Goal: Check status: Check status

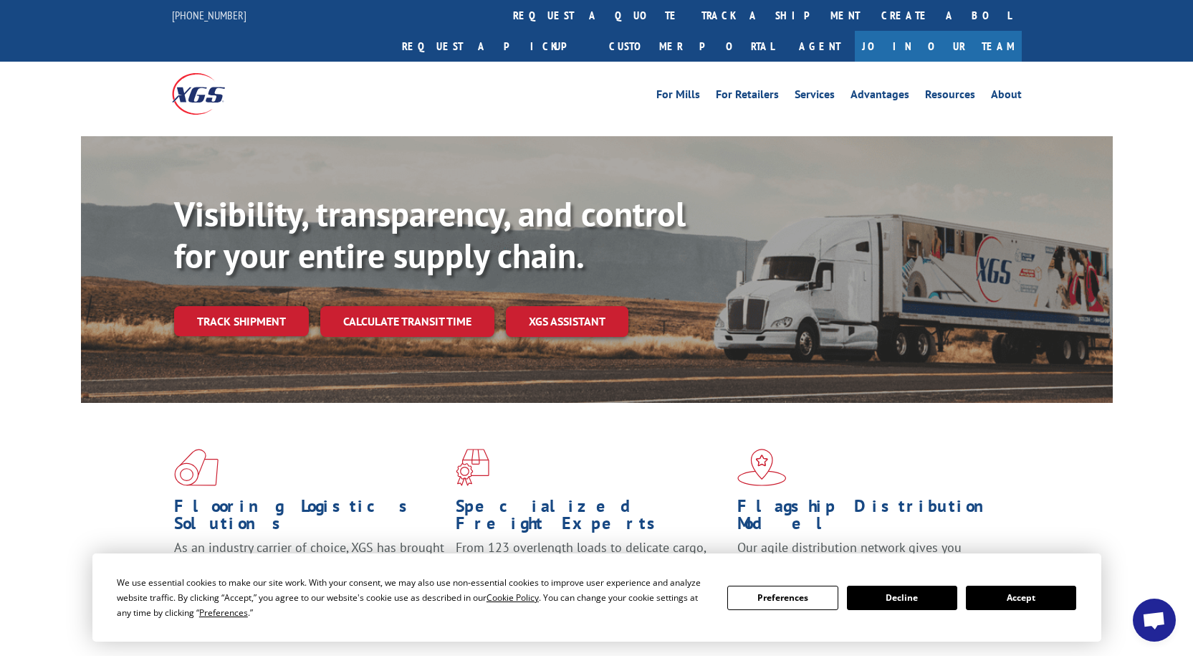
click at [233, 306] on link "Track shipment" at bounding box center [241, 321] width 135 height 30
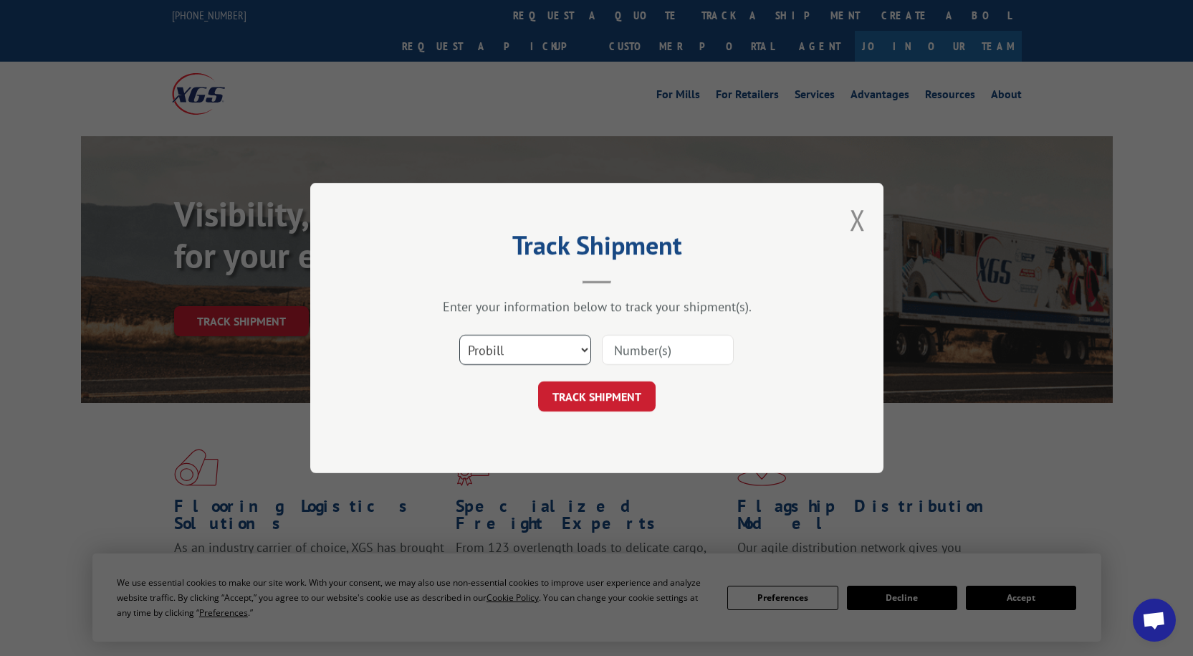
click at [530, 363] on select "Select category... Probill BOL PO" at bounding box center [525, 350] width 132 height 30
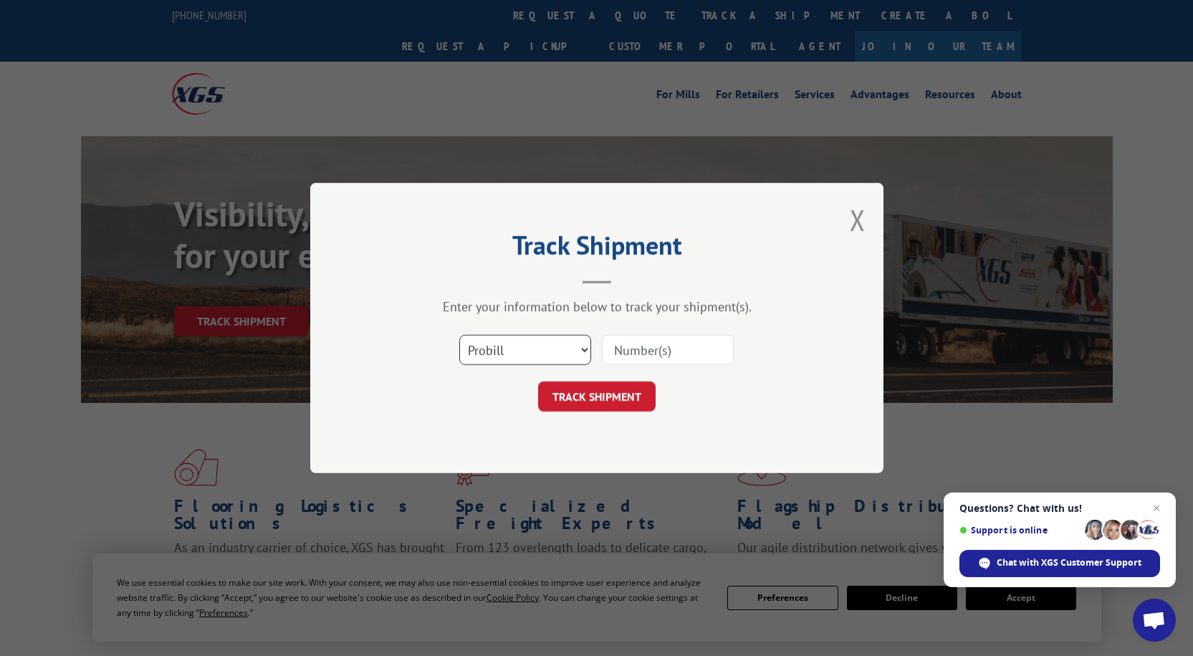
select select "po"
click at [459, 335] on select "Select category... Probill BOL PO" at bounding box center [525, 350] width 132 height 30
click at [631, 358] on input at bounding box center [668, 350] width 132 height 30
paste input "01532974"
type input "01532974"
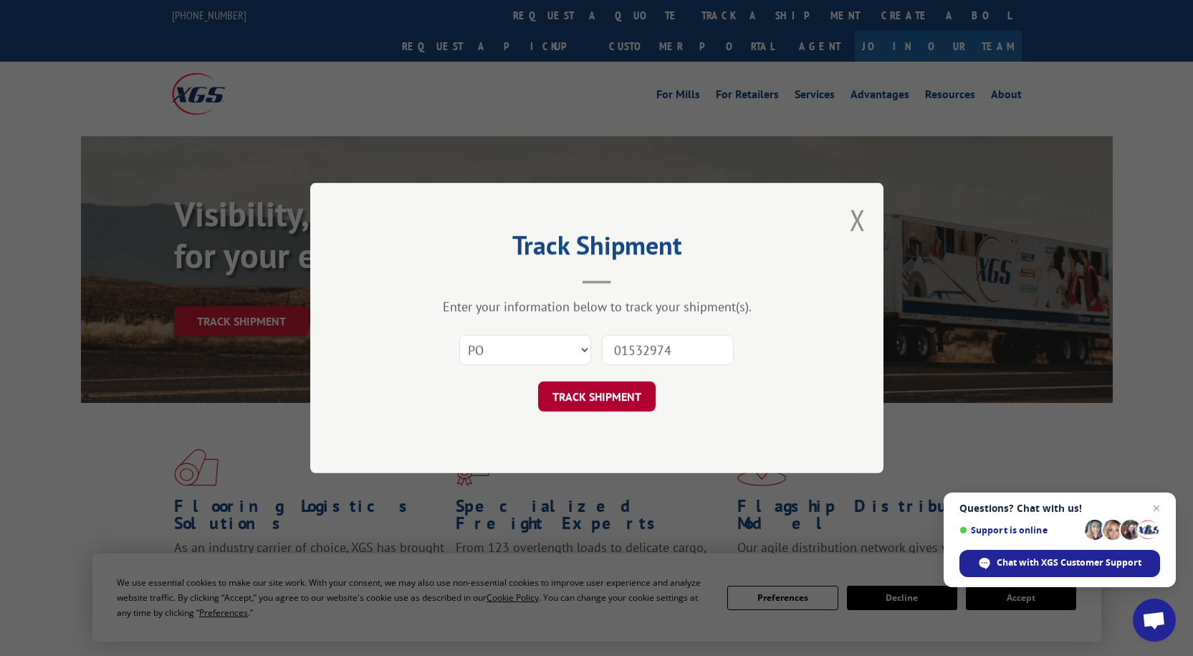
click at [576, 401] on button "TRACK SHIPMENT" at bounding box center [597, 396] width 118 height 30
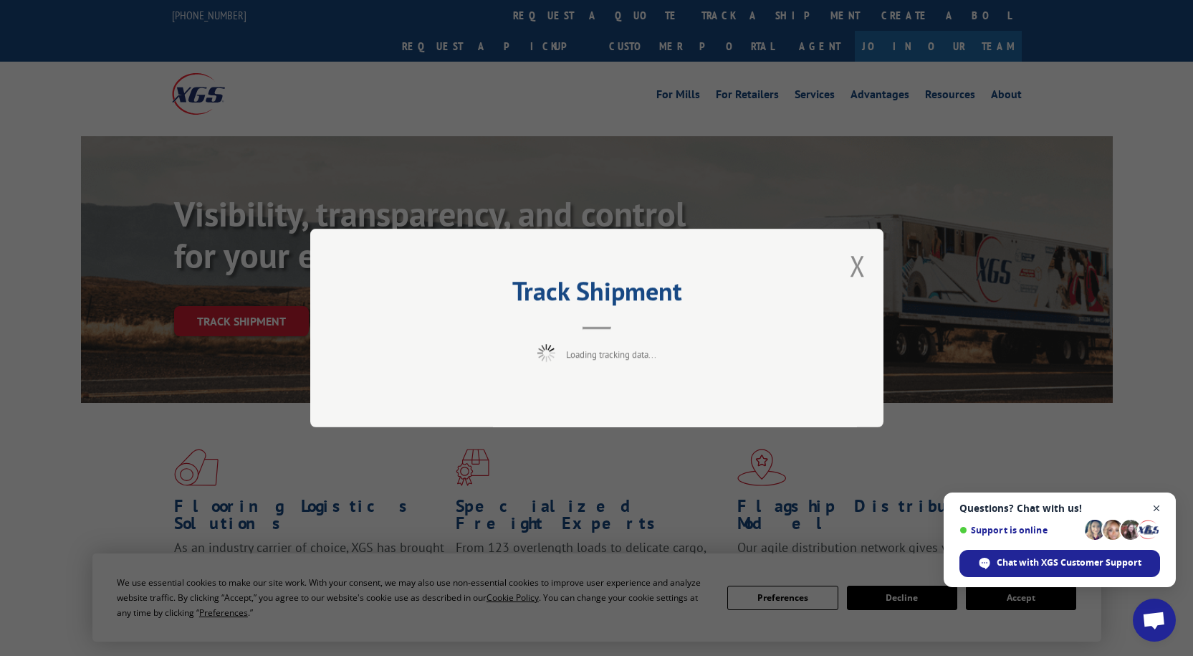
click at [1163, 511] on span "Open chat" at bounding box center [1157, 509] width 18 height 18
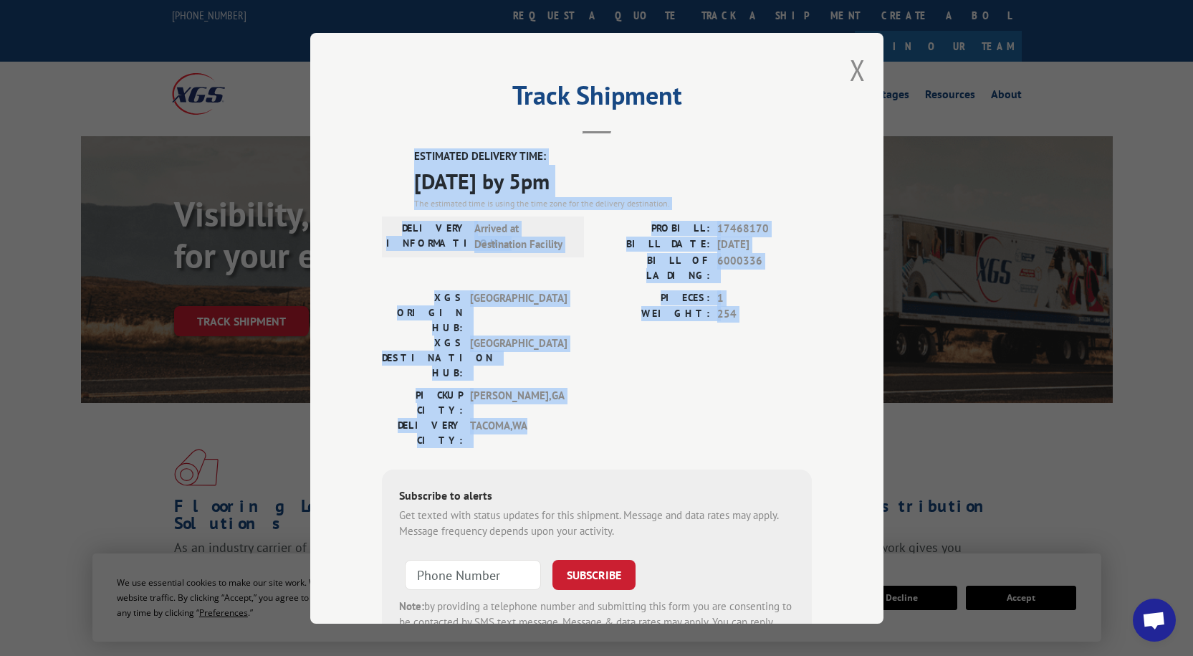
drag, startPoint x: 526, startPoint y: 354, endPoint x: 398, endPoint y: 151, distance: 239.6
click at [398, 151] on div "ESTIMATED DELIVERY TIME: [DATE] by 5pm The estimated time is using the time zon…" at bounding box center [597, 405] width 430 height 515
copy div "ESTIMATED DELIVERY TIME: [DATE] by 5pm The estimated time is using the time zon…"
drag, startPoint x: 849, startPoint y: 70, endPoint x: 741, endPoint y: 173, distance: 149.0
click at [850, 72] on button "Close modal" at bounding box center [858, 70] width 16 height 38
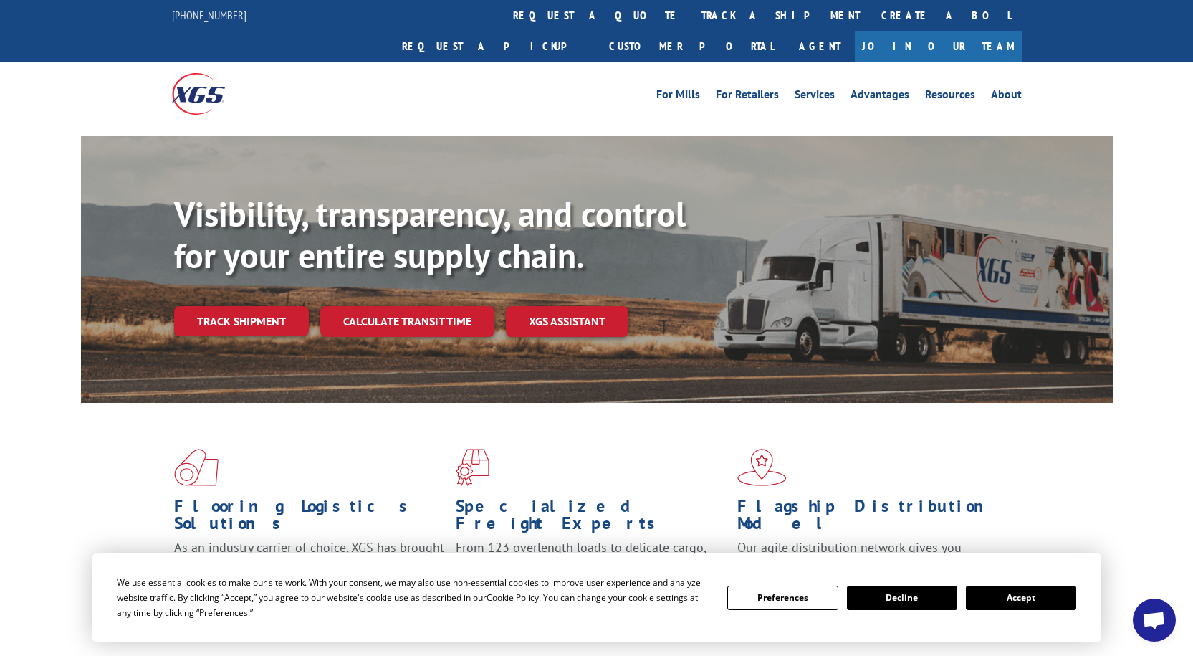
click at [273, 306] on link "Track shipment" at bounding box center [241, 321] width 135 height 30
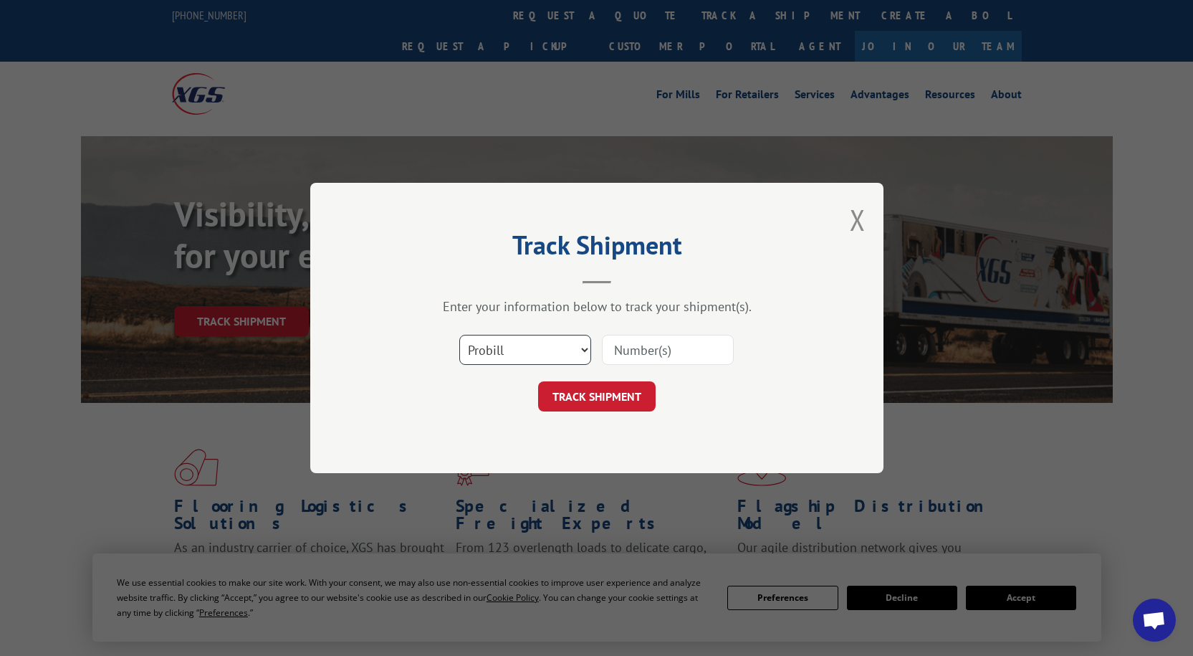
click at [540, 362] on select "Select category... Probill BOL PO" at bounding box center [525, 350] width 132 height 30
select select "po"
click at [459, 335] on select "Select category... Probill BOL PO" at bounding box center [525, 350] width 132 height 30
click at [660, 341] on input at bounding box center [668, 350] width 132 height 30
paste input "01532975"
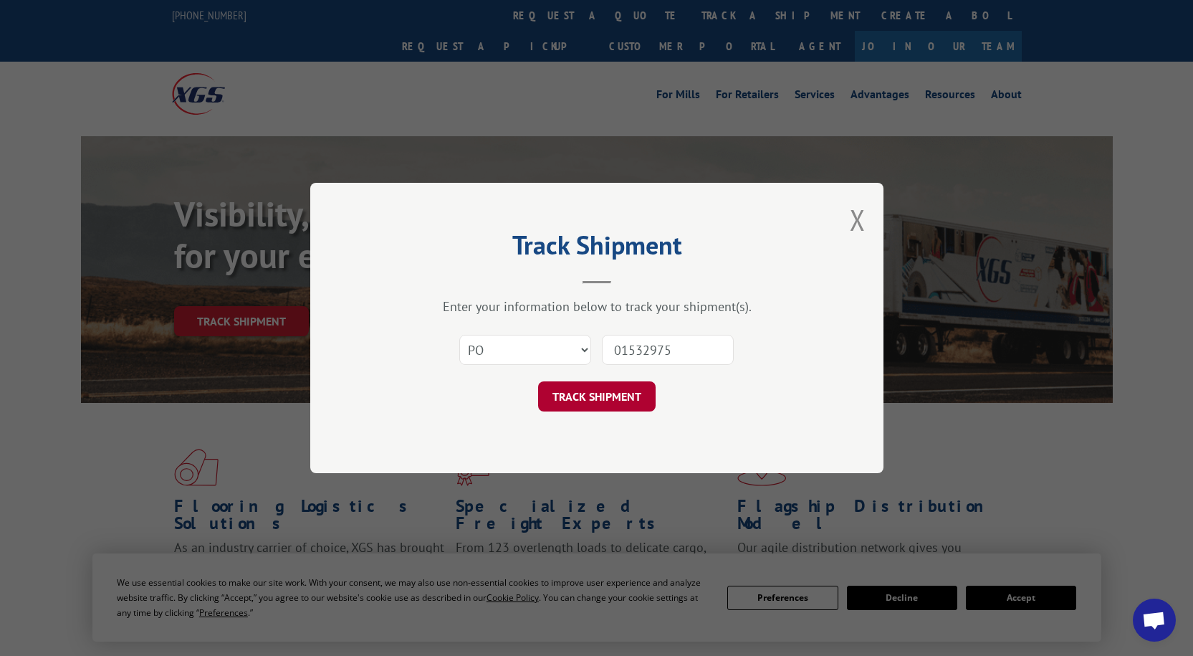
type input "01532975"
click at [593, 388] on button "TRACK SHIPMENT" at bounding box center [597, 396] width 118 height 30
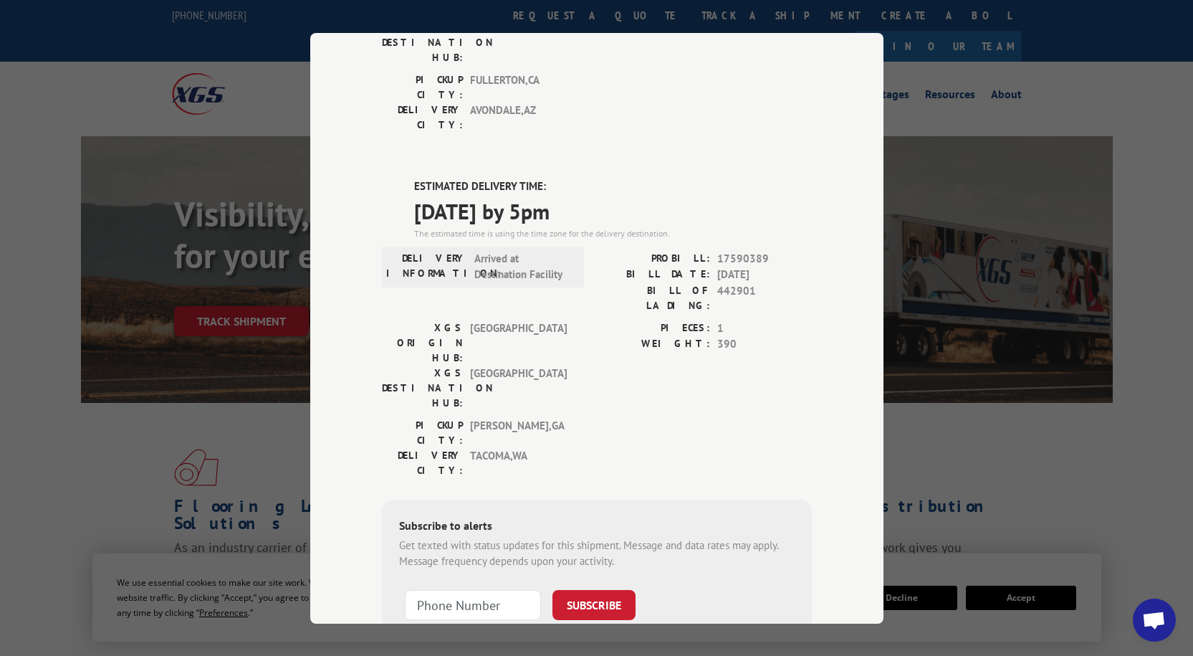
scroll to position [287, 0]
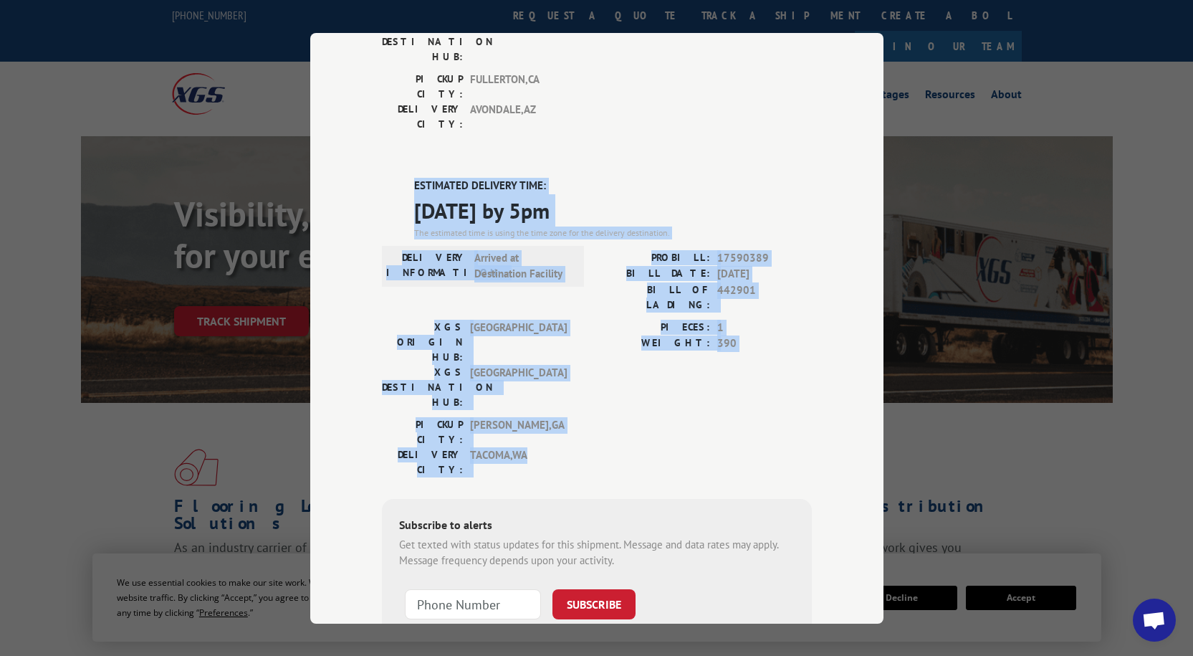
drag, startPoint x: 562, startPoint y: 311, endPoint x: 411, endPoint y: 110, distance: 251.3
click at [411, 178] on div "ESTIMATED DELIVERY TIME: [DATE] by 5pm The estimated time is using the time zon…" at bounding box center [597, 435] width 430 height 515
copy div "ESTIMATED DELIVERY TIME: [DATE] by 5pm The estimated time is using the time zon…"
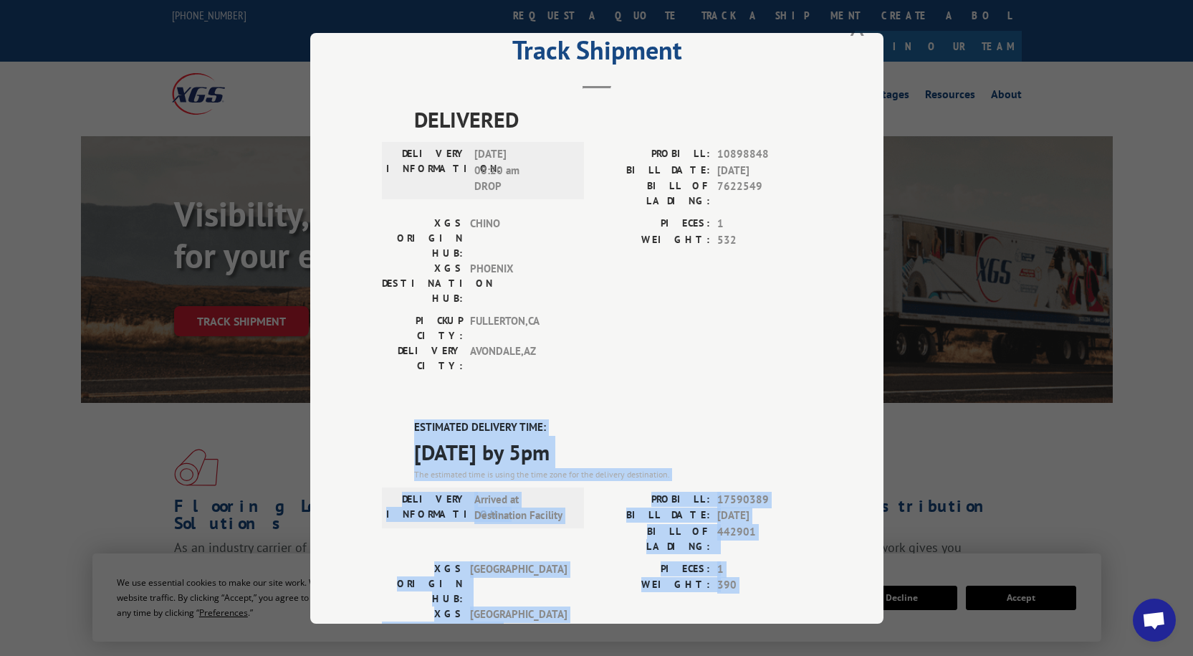
scroll to position [0, 0]
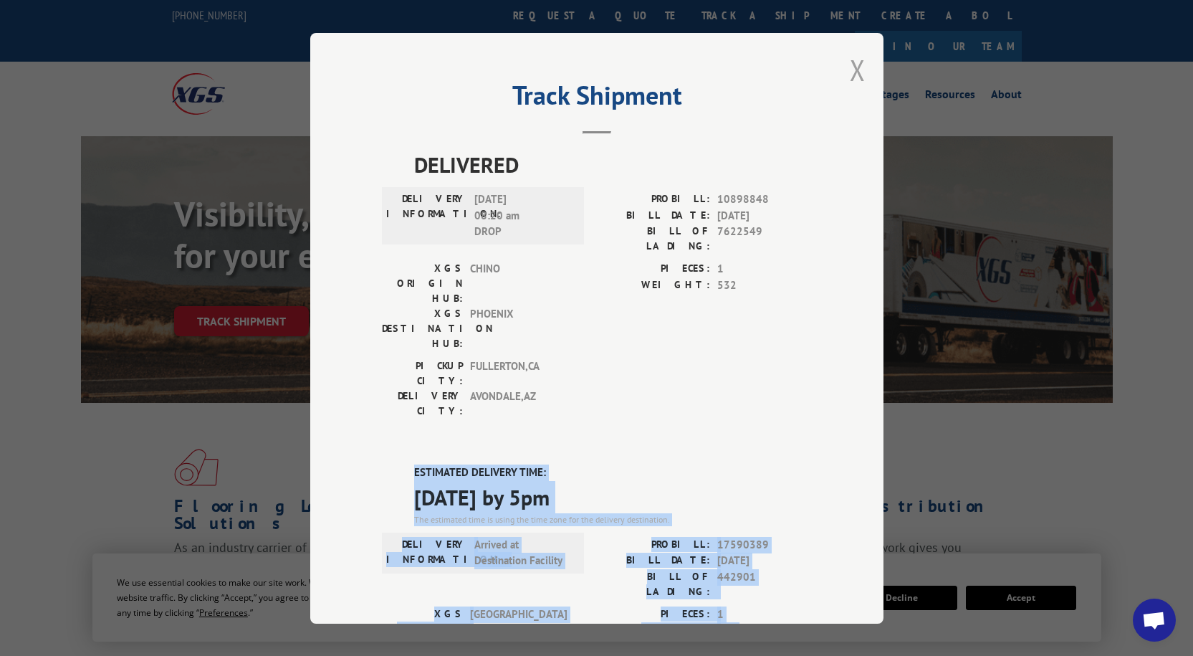
click at [857, 68] on button "Close modal" at bounding box center [858, 70] width 16 height 38
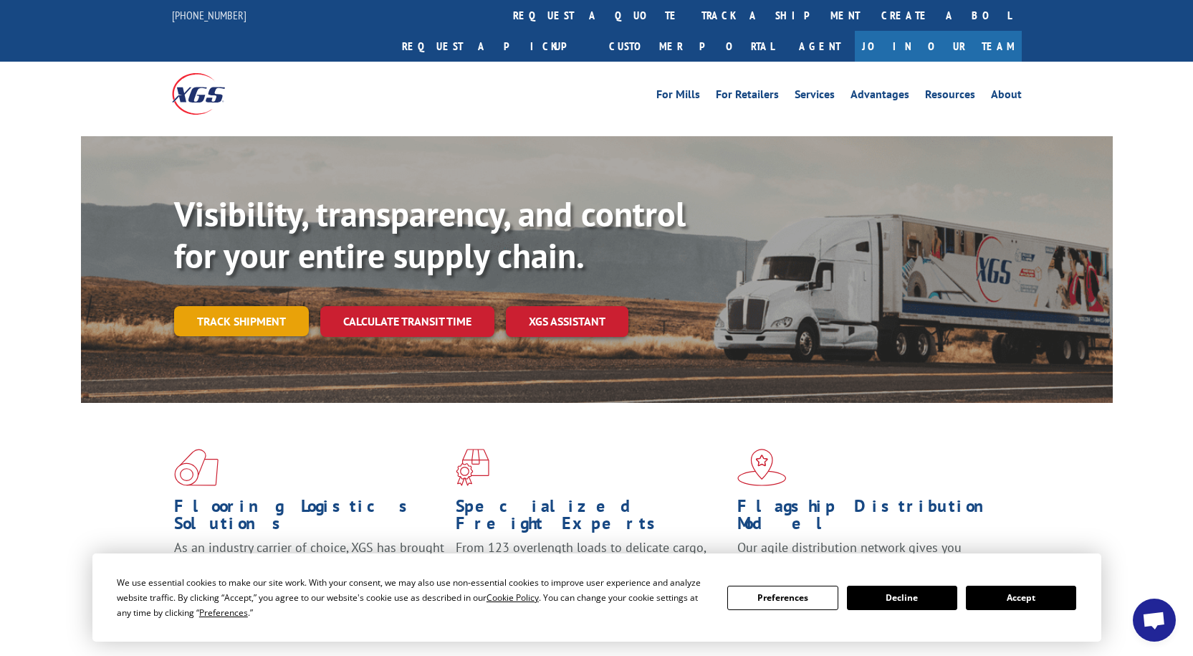
click at [259, 306] on link "Track shipment" at bounding box center [241, 321] width 135 height 30
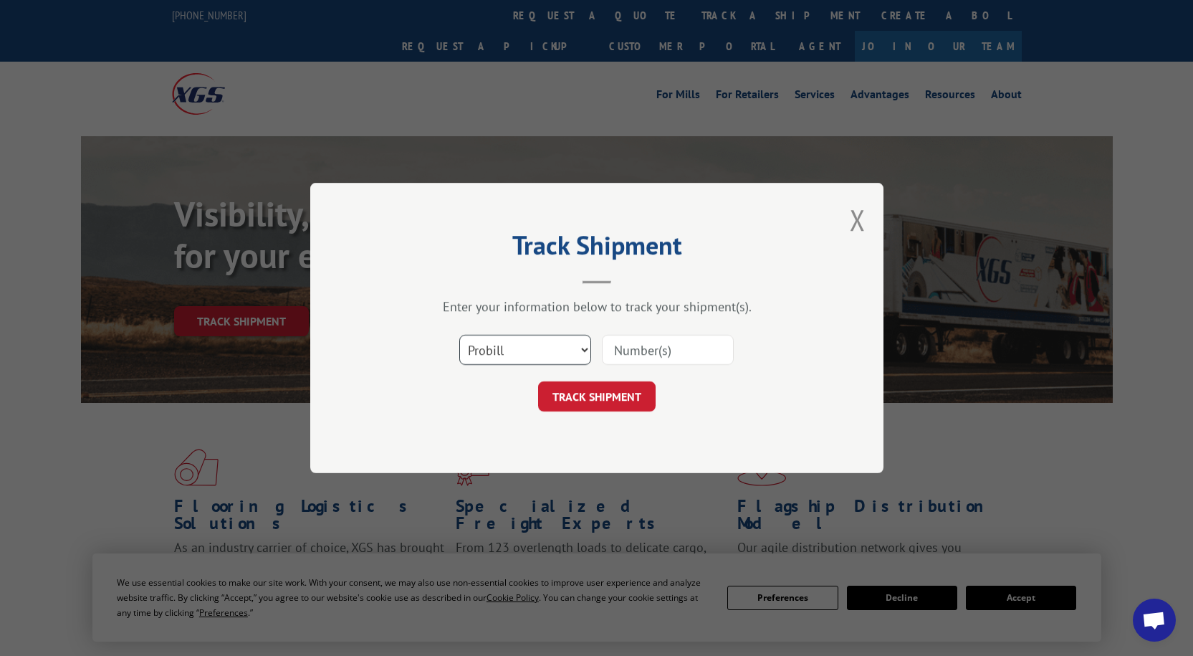
click at [520, 358] on select "Select category... Probill BOL PO" at bounding box center [525, 350] width 132 height 30
select select "po"
click at [459, 335] on select "Select category... Probill BOL PO" at bounding box center [525, 350] width 132 height 30
click at [642, 351] on input at bounding box center [668, 350] width 132 height 30
paste input "01532976"
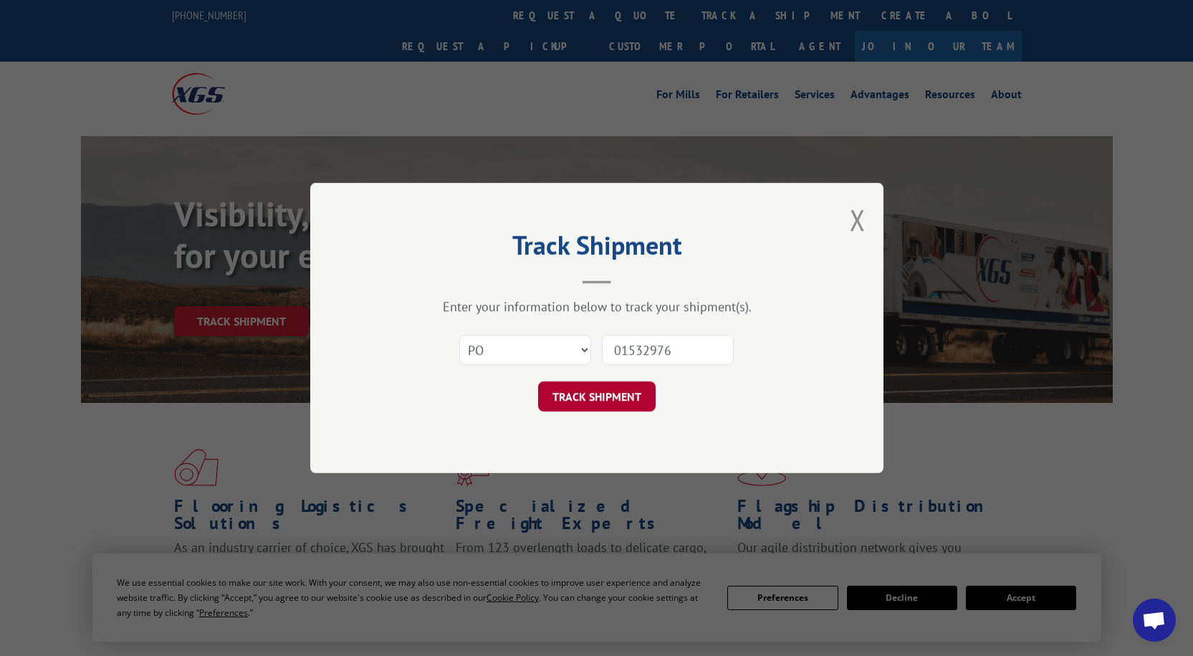
type input "01532976"
click at [582, 393] on button "TRACK SHIPMENT" at bounding box center [597, 396] width 118 height 30
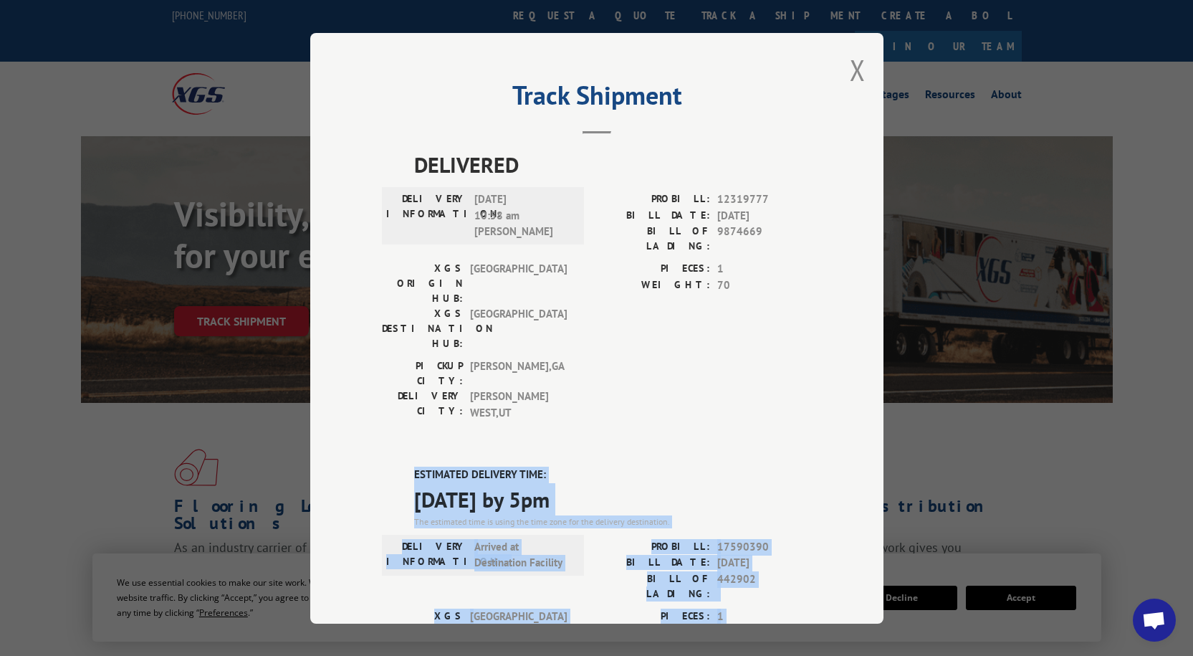
drag, startPoint x: 530, startPoint y: 587, endPoint x: 398, endPoint y: 388, distance: 238.7
copy div "ESTIMATED DELIVERY TIME: [DATE] by 5pm The estimated time is using the time zon…"
click at [854, 72] on button "Close modal" at bounding box center [858, 70] width 16 height 38
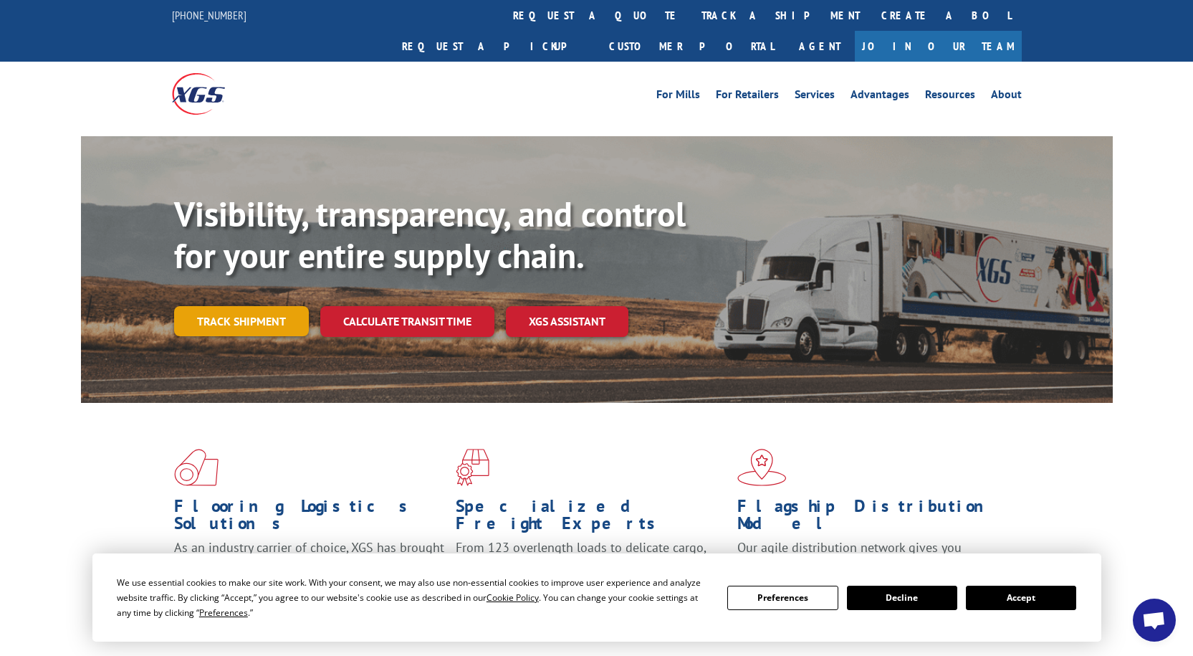
click at [251, 306] on link "Track shipment" at bounding box center [241, 321] width 135 height 30
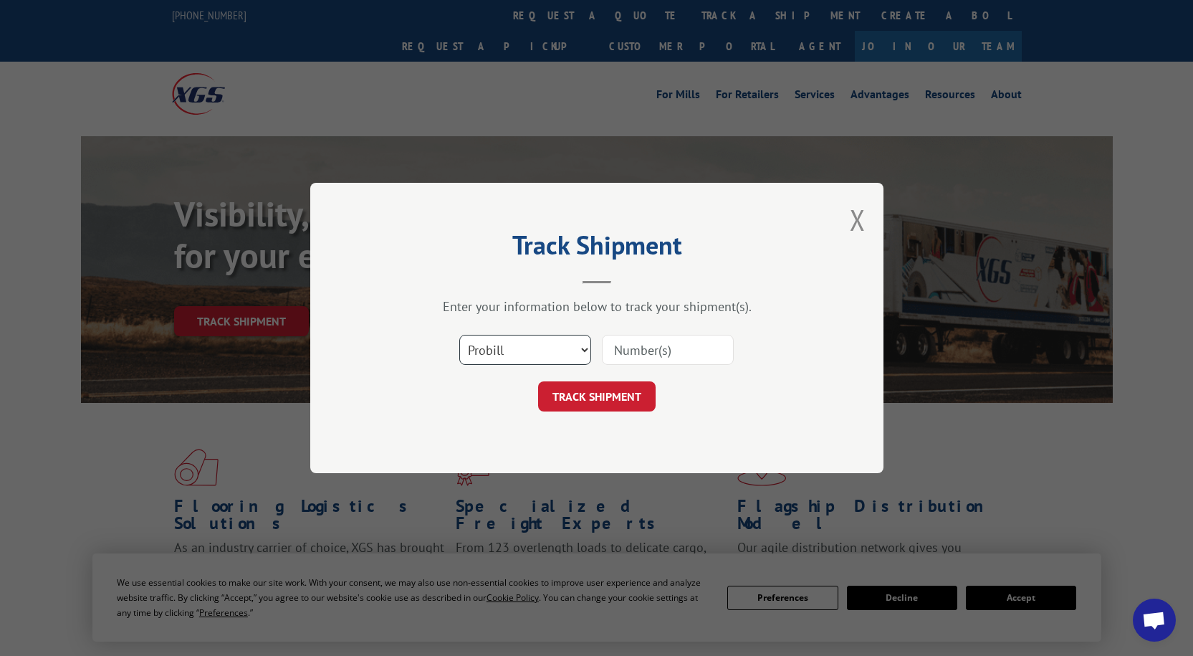
click at [522, 347] on select "Select category... Probill BOL PO" at bounding box center [525, 350] width 132 height 30
select select "po"
click at [459, 335] on select "Select category... Probill BOL PO" at bounding box center [525, 350] width 132 height 30
click at [637, 347] on input at bounding box center [668, 350] width 132 height 30
paste input "01532976"
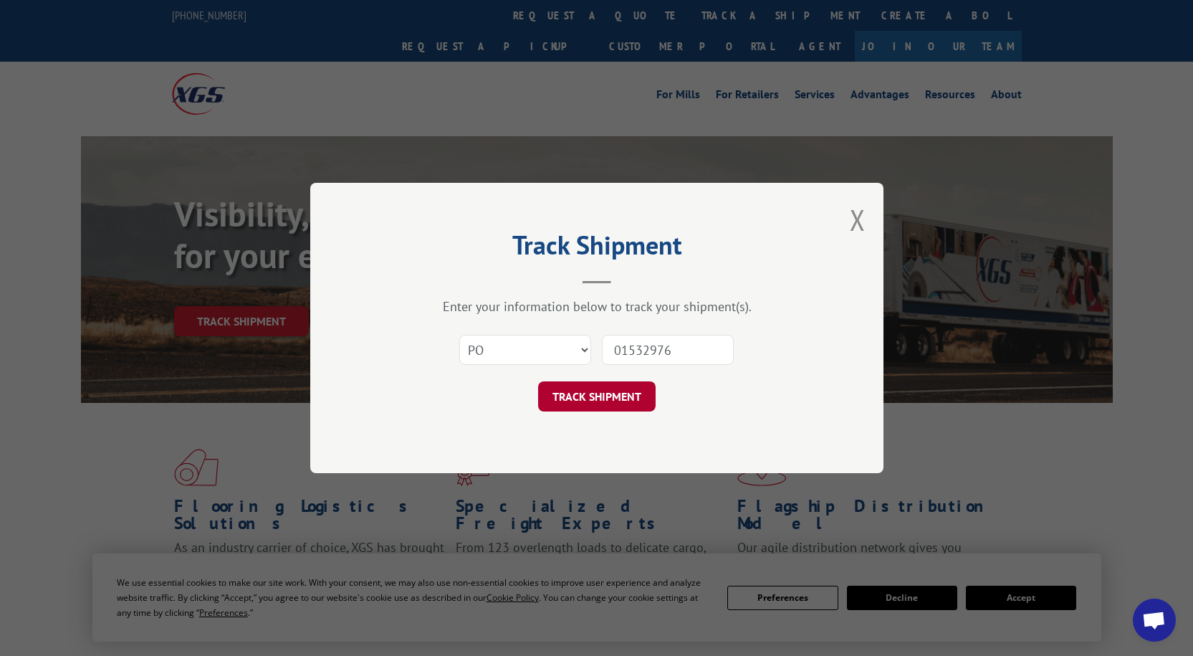
type input "01532976"
click at [614, 393] on button "TRACK SHIPMENT" at bounding box center [597, 396] width 118 height 30
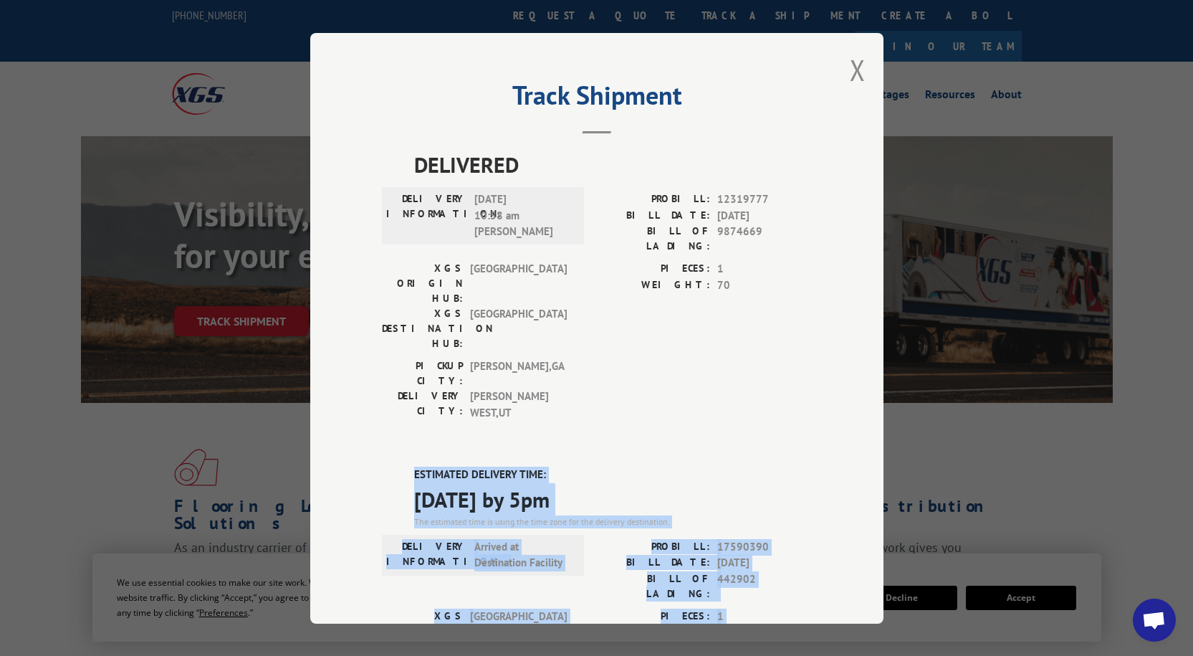
drag, startPoint x: 550, startPoint y: 587, endPoint x: 383, endPoint y: 388, distance: 260.0
copy div "ESTIMATED DELIVERY TIME: [DATE] by 5pm The estimated time is using the time zon…"
click at [851, 77] on button "Close modal" at bounding box center [858, 70] width 16 height 38
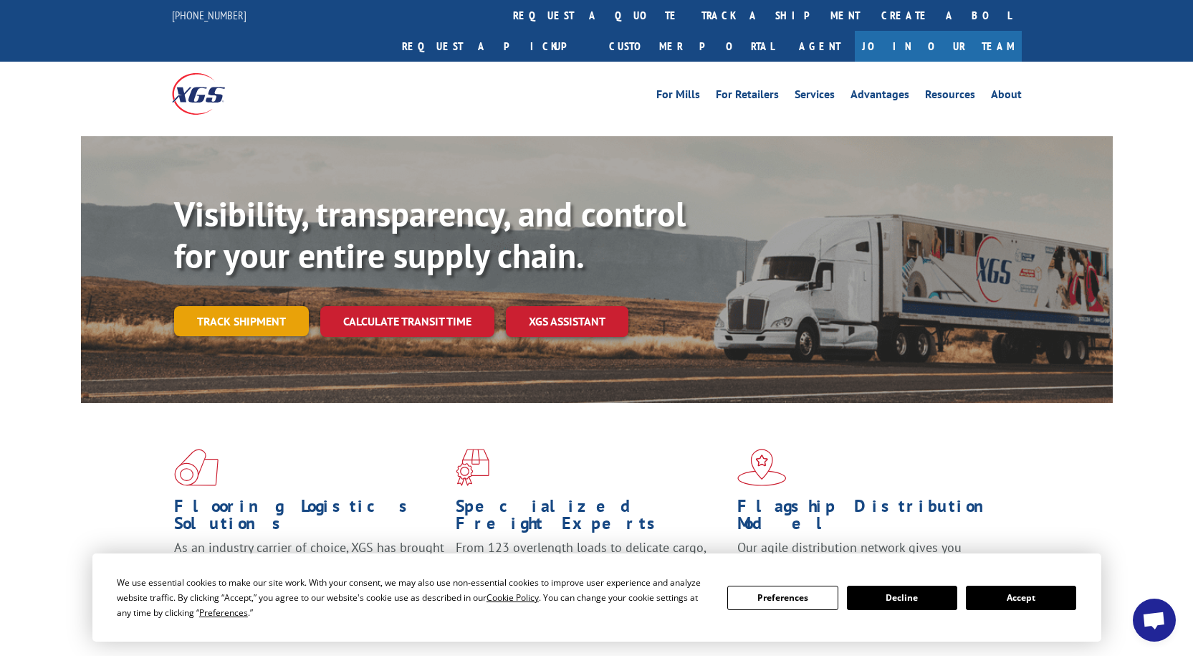
click at [241, 306] on link "Track shipment" at bounding box center [241, 321] width 135 height 30
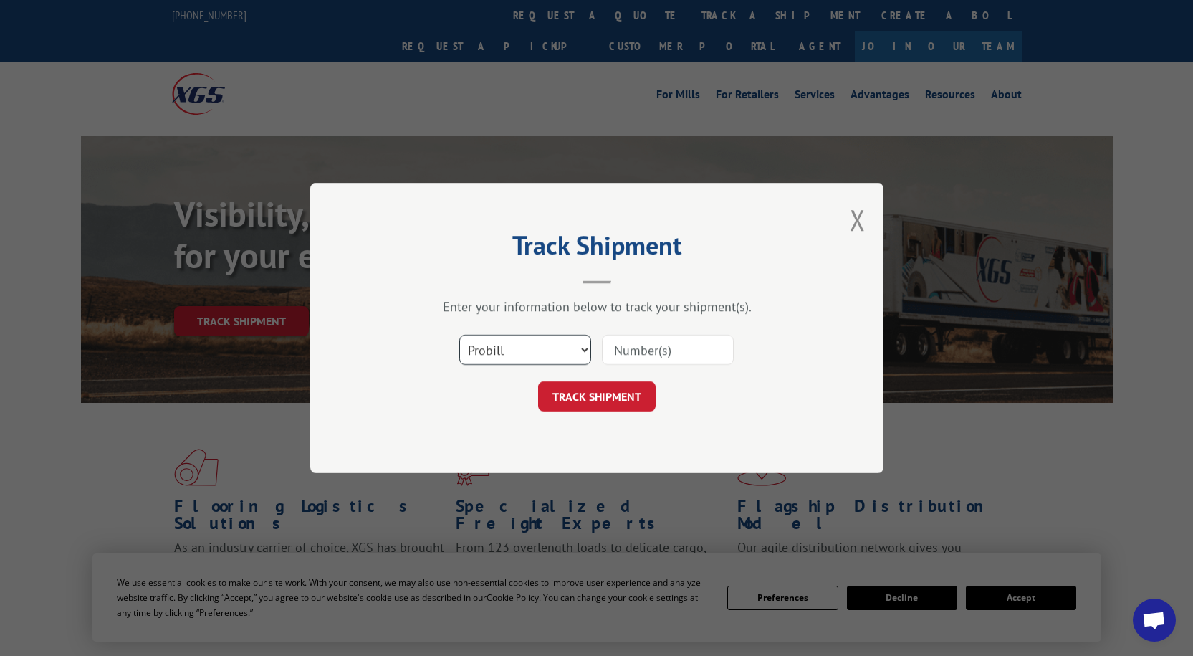
click at [517, 344] on select "Select category... Probill BOL PO" at bounding box center [525, 350] width 132 height 30
select select "po"
click at [459, 335] on select "Select category... Probill BOL PO" at bounding box center [525, 350] width 132 height 30
click at [697, 337] on input at bounding box center [668, 350] width 132 height 30
click at [696, 348] on input at bounding box center [668, 350] width 132 height 30
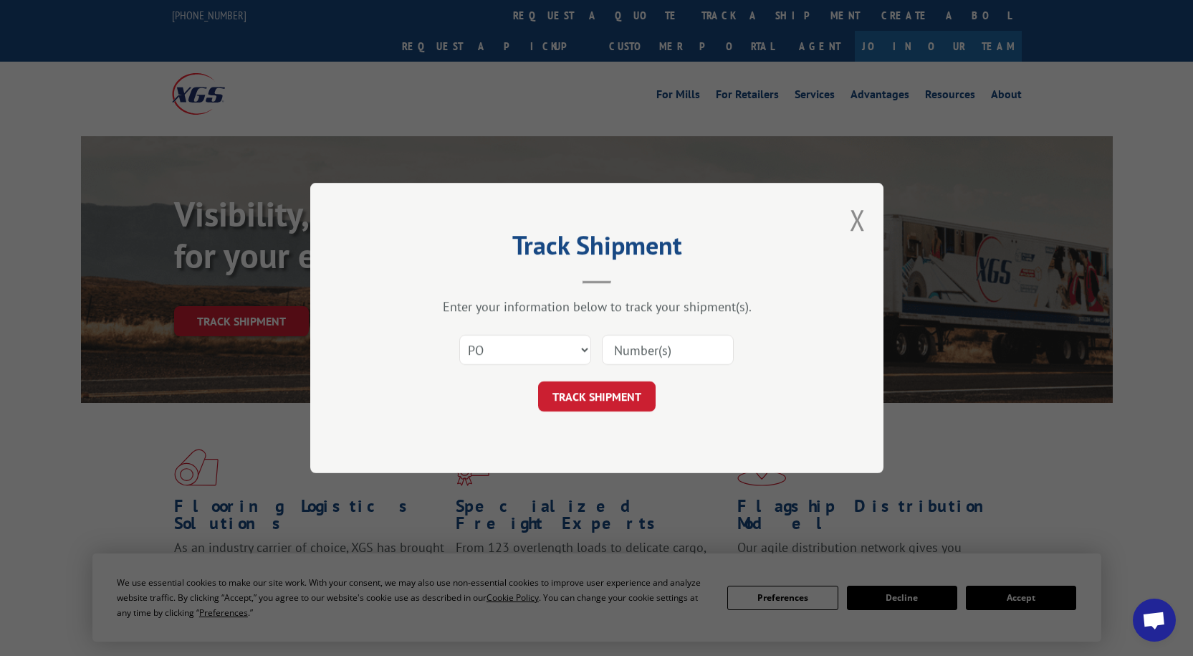
paste input "01532946"
type input "01532946"
click at [626, 391] on button "TRACK SHIPMENT" at bounding box center [597, 396] width 118 height 30
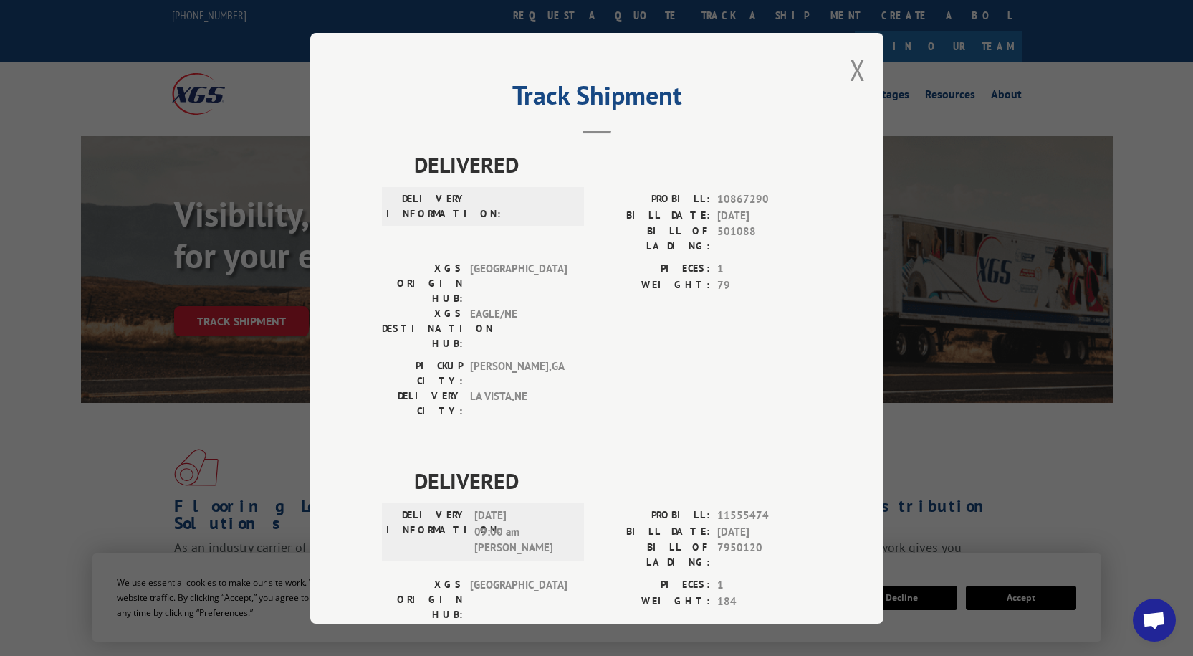
click at [854, 77] on button "Close modal" at bounding box center [858, 70] width 16 height 38
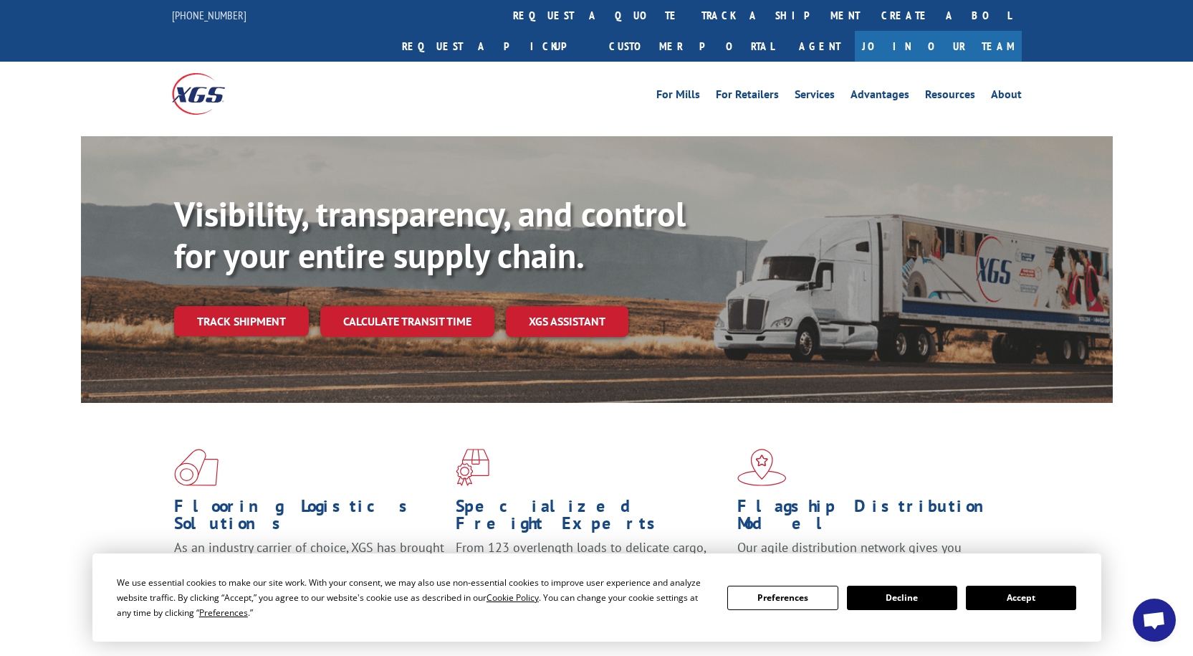
click at [1047, 604] on button "Accept" at bounding box center [1021, 598] width 110 height 24
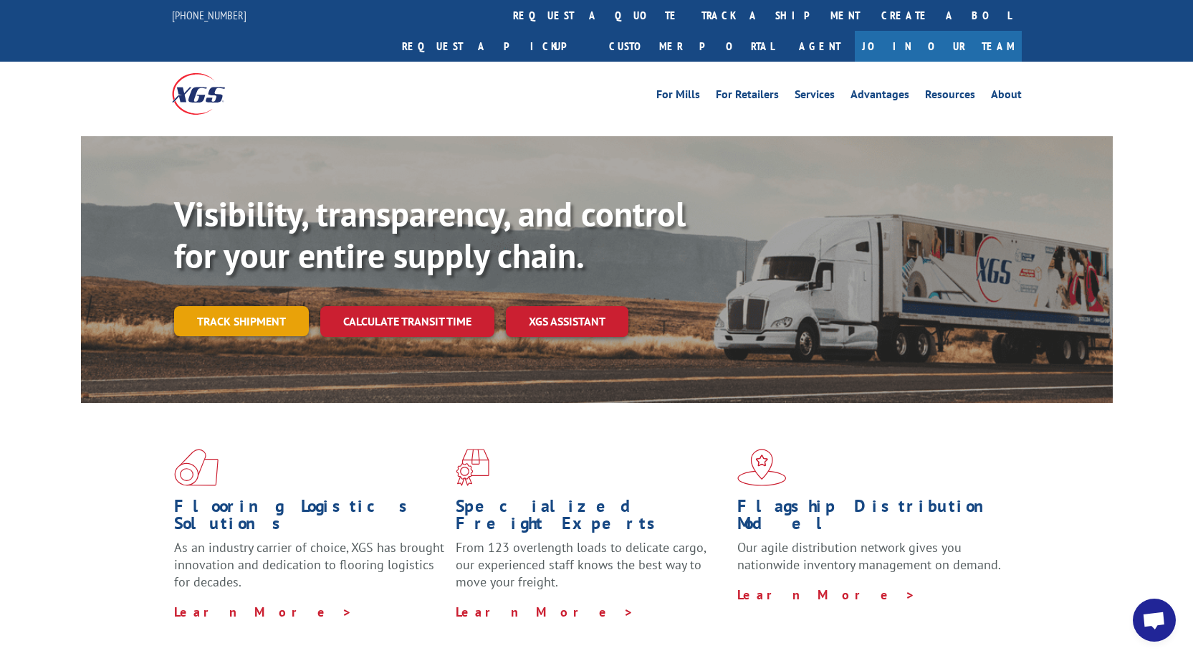
click at [256, 306] on link "Track shipment" at bounding box center [241, 321] width 135 height 30
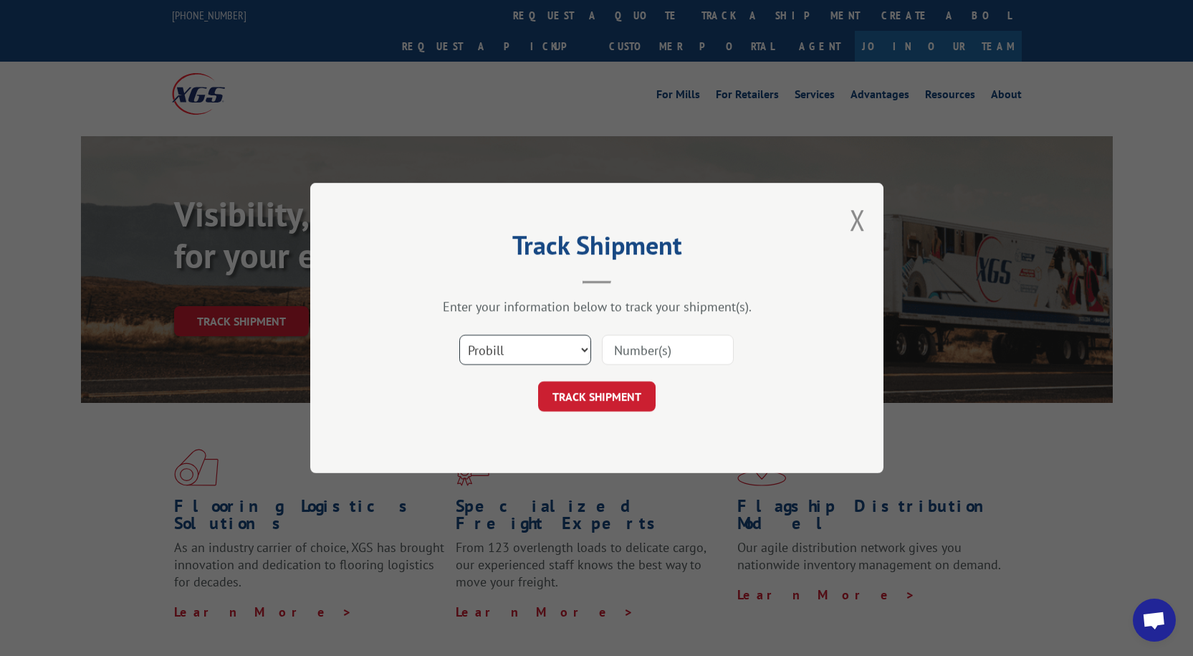
click at [480, 353] on select "Select category... Probill BOL PO" at bounding box center [525, 350] width 132 height 30
select select "bol"
click at [459, 335] on select "Select category... Probill BOL PO" at bounding box center [525, 350] width 132 height 30
click at [687, 360] on input at bounding box center [668, 350] width 132 height 30
paste input "17228097"
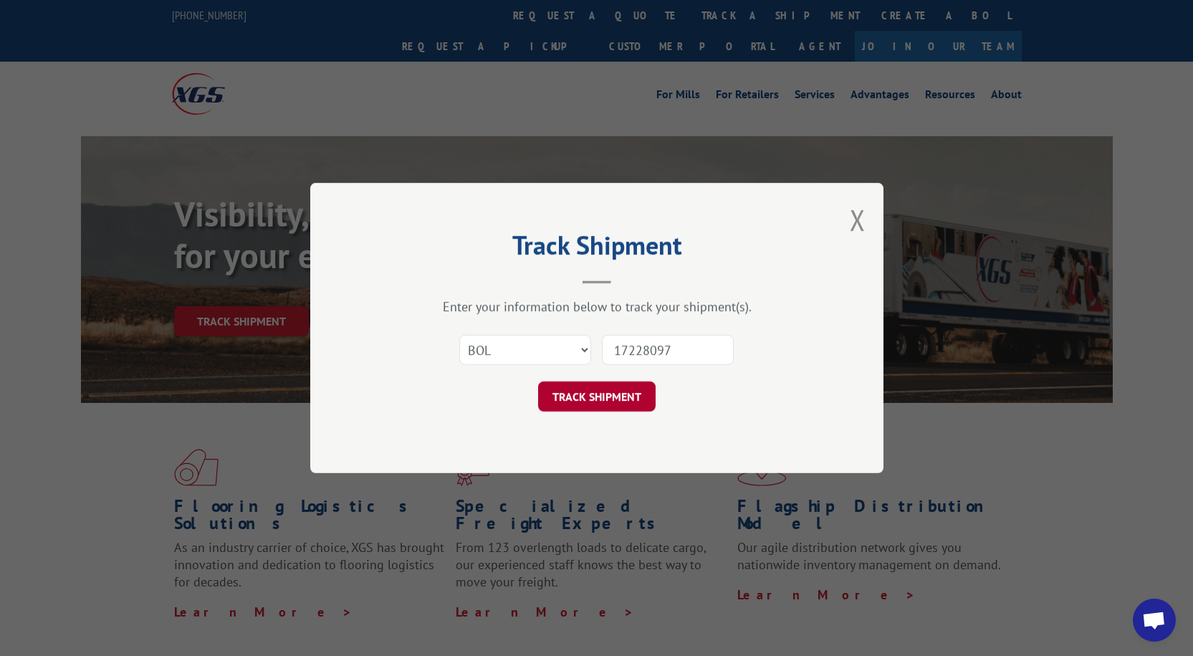
type input "17228097"
click at [630, 396] on button "TRACK SHIPMENT" at bounding box center [597, 396] width 118 height 30
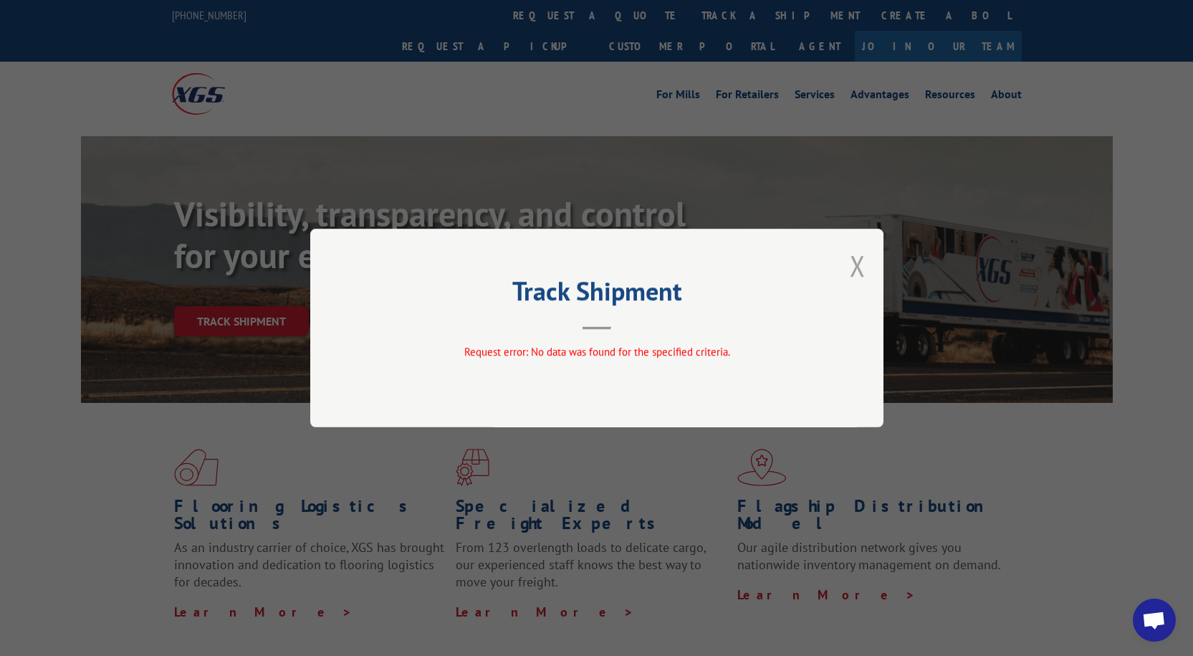
click at [858, 269] on button "Close modal" at bounding box center [858, 266] width 16 height 38
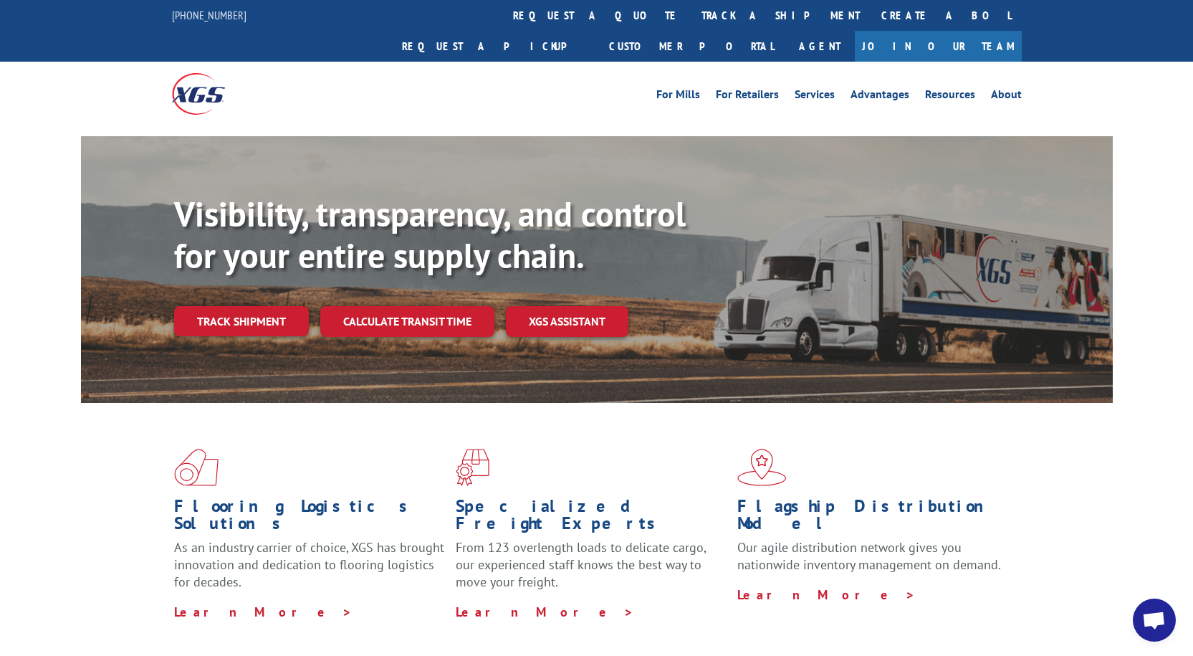
click at [290, 306] on link "Track shipment" at bounding box center [241, 321] width 135 height 30
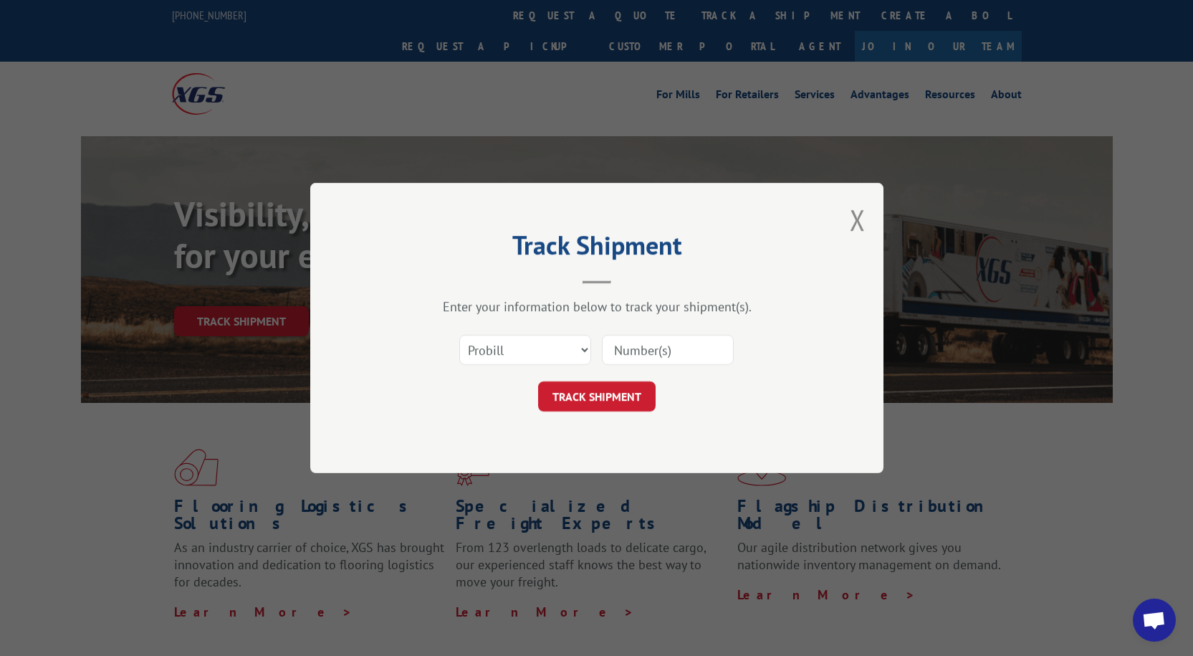
click at [676, 351] on input at bounding box center [668, 350] width 132 height 30
paste input "17228097"
type input "17228097"
click at [583, 396] on button "TRACK SHIPMENT" at bounding box center [597, 396] width 118 height 30
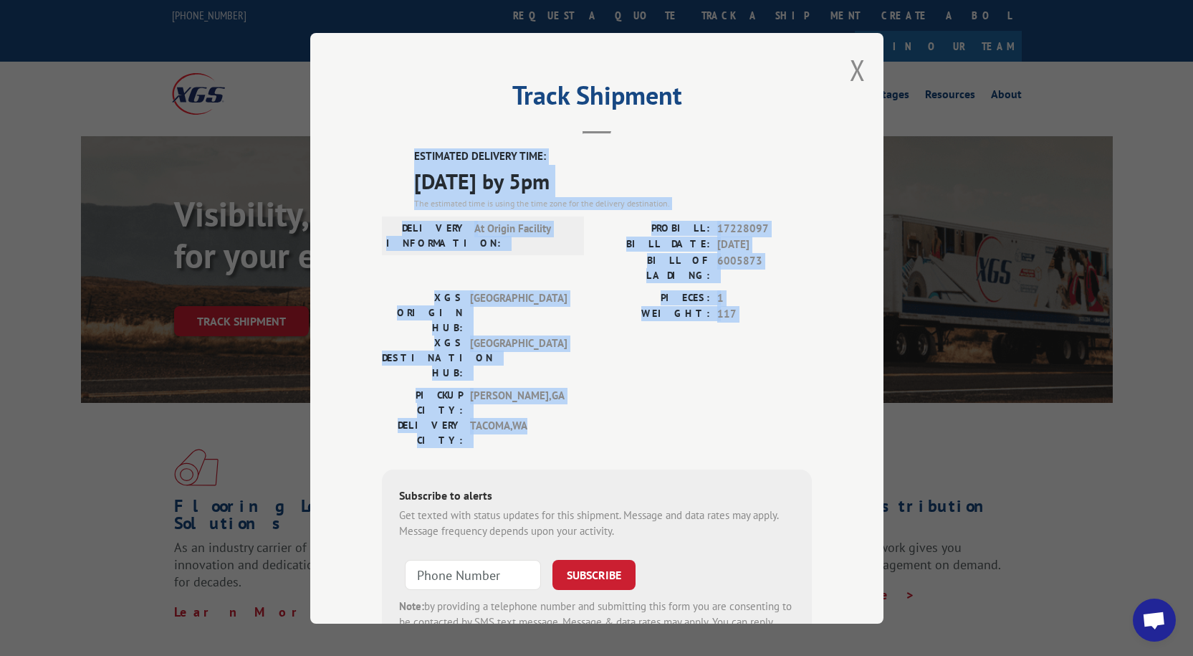
drag, startPoint x: 537, startPoint y: 355, endPoint x: 376, endPoint y: 157, distance: 255.2
click at [376, 157] on div "Track Shipment ESTIMATED DELIVERY TIME: [DATE] by 5pm The estimated time is usi…" at bounding box center [596, 328] width 573 height 591
copy div "ESTIMATED DELIVERY TIME: [DATE] by 5pm The estimated time is using the time zon…"
click at [850, 64] on button "Close modal" at bounding box center [858, 70] width 16 height 38
